Goal: Transaction & Acquisition: Purchase product/service

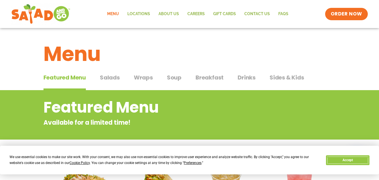
click at [352, 160] on button "Accept" at bounding box center [347, 160] width 43 height 10
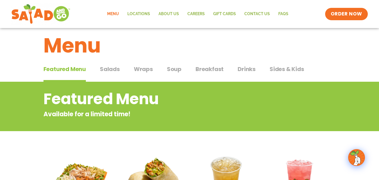
scroll to position [0, 0]
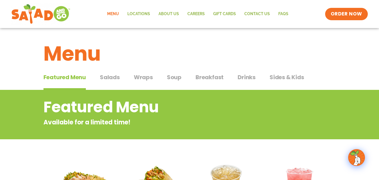
click at [114, 75] on span "Salads" at bounding box center [110, 77] width 20 height 8
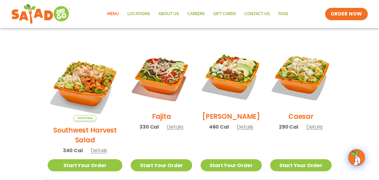
scroll to position [146, 0]
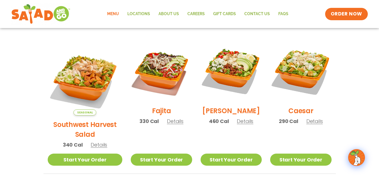
click at [310, 125] on span "Details" at bounding box center [314, 121] width 17 height 7
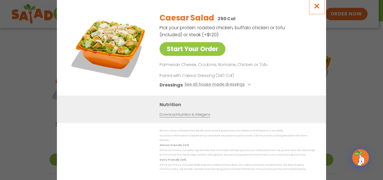
click at [316, 9] on icon "Close modal" at bounding box center [317, 6] width 7 height 6
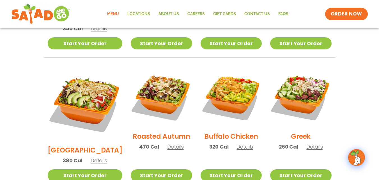
scroll to position [264, 0]
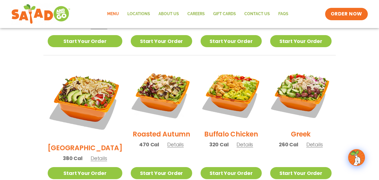
click at [167, 141] on span "Details" at bounding box center [175, 144] width 17 height 7
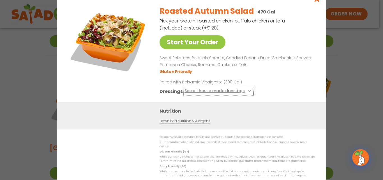
click at [245, 93] on button "See all house made dressings" at bounding box center [219, 91] width 68 height 7
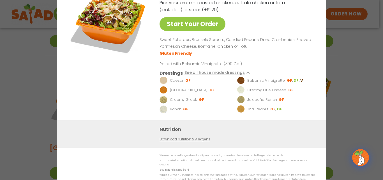
click at [367, 95] on div "Start Your Order Roasted Autumn Salad 470 Cal Pick your protein: roasted chicke…" at bounding box center [191, 90] width 383 height 180
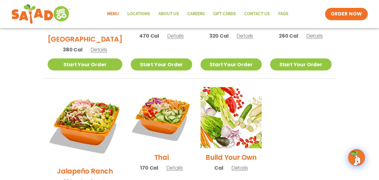
scroll to position [388, 0]
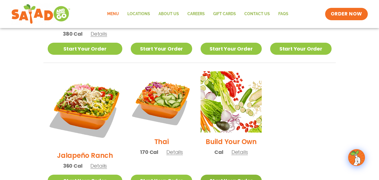
click at [237, 174] on link "Start Your Order" at bounding box center [231, 180] width 61 height 12
